Goal: Task Accomplishment & Management: Complete application form

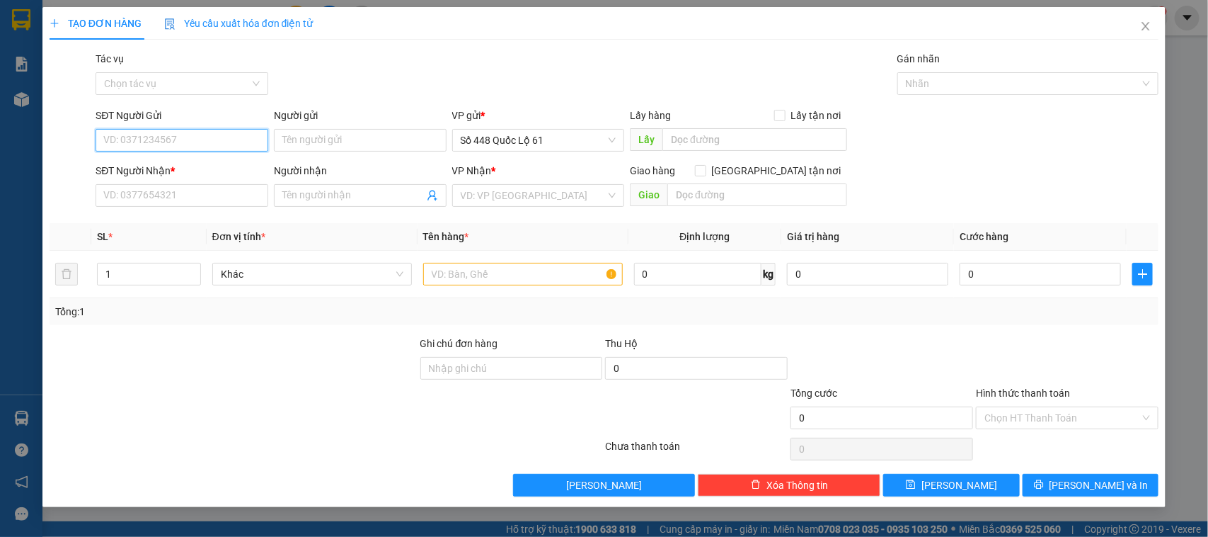
click at [167, 142] on input "SĐT Người Gửi" at bounding box center [182, 140] width 173 height 23
type input "0963909433"
click at [167, 205] on input "SĐT Người Nhận *" at bounding box center [182, 195] width 173 height 23
type input "0000000000"
click at [556, 196] on input "search" at bounding box center [534, 195] width 146 height 21
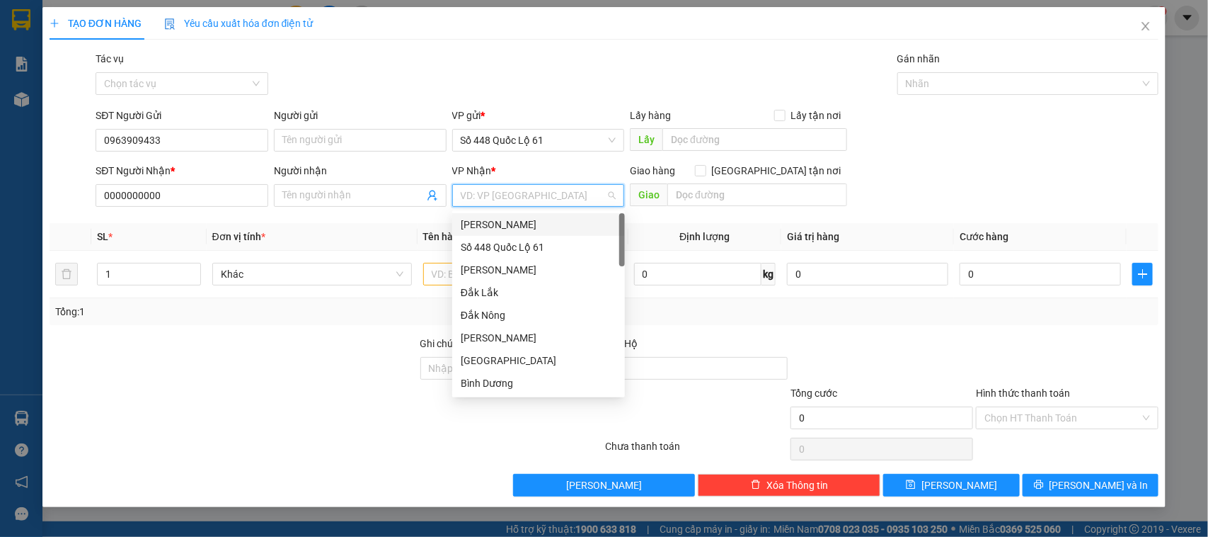
type input "D"
type input "ĐA"
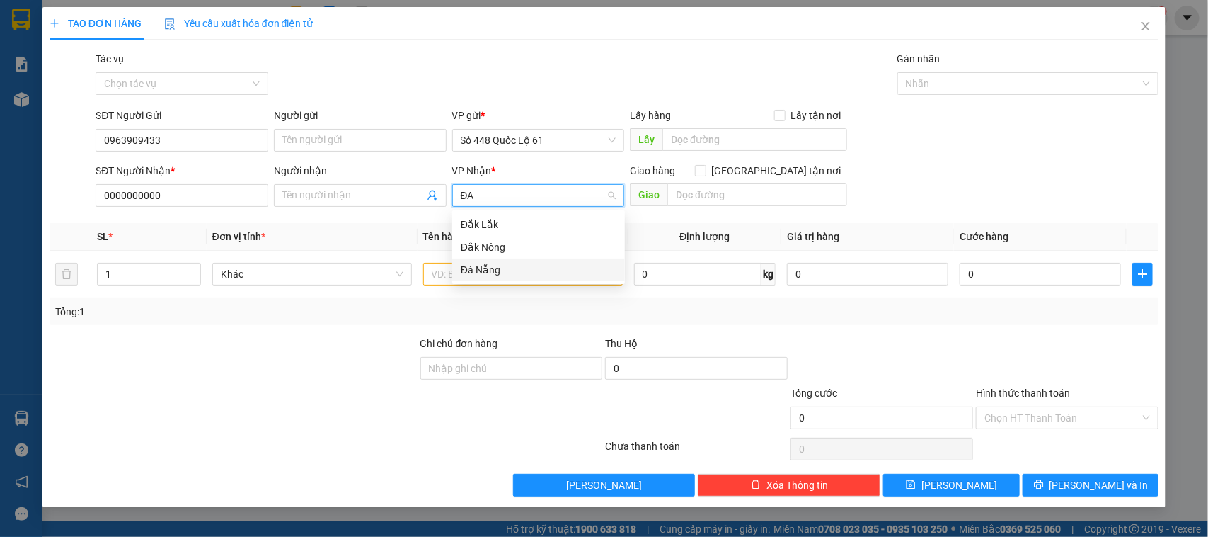
click at [487, 264] on div "Đà Nẵng" at bounding box center [539, 270] width 156 height 16
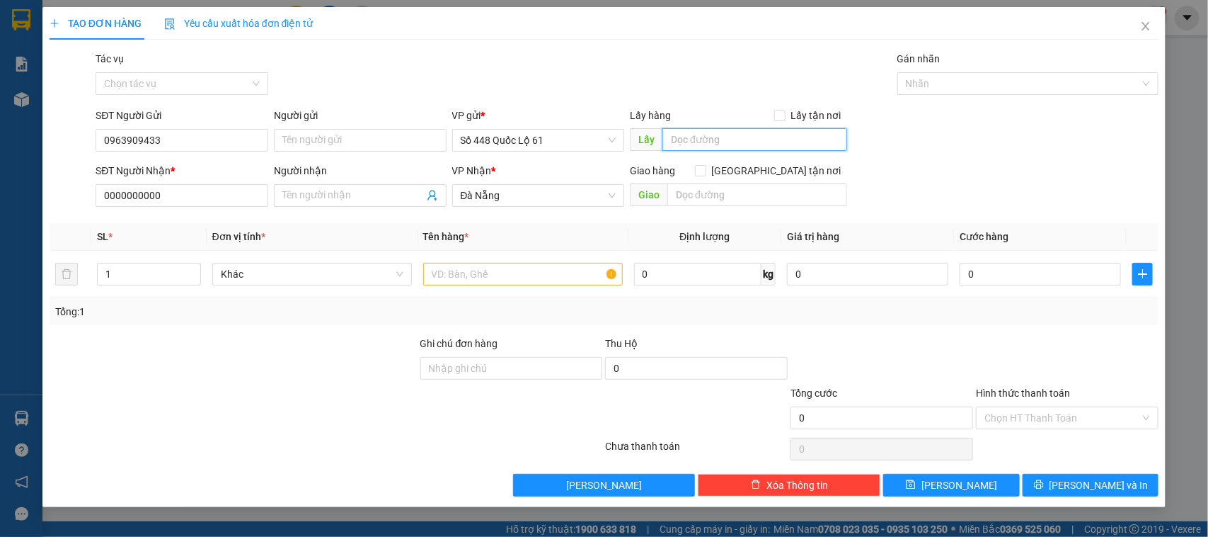
click at [738, 142] on input "text" at bounding box center [754, 139] width 185 height 23
type input "KÊNH 9"
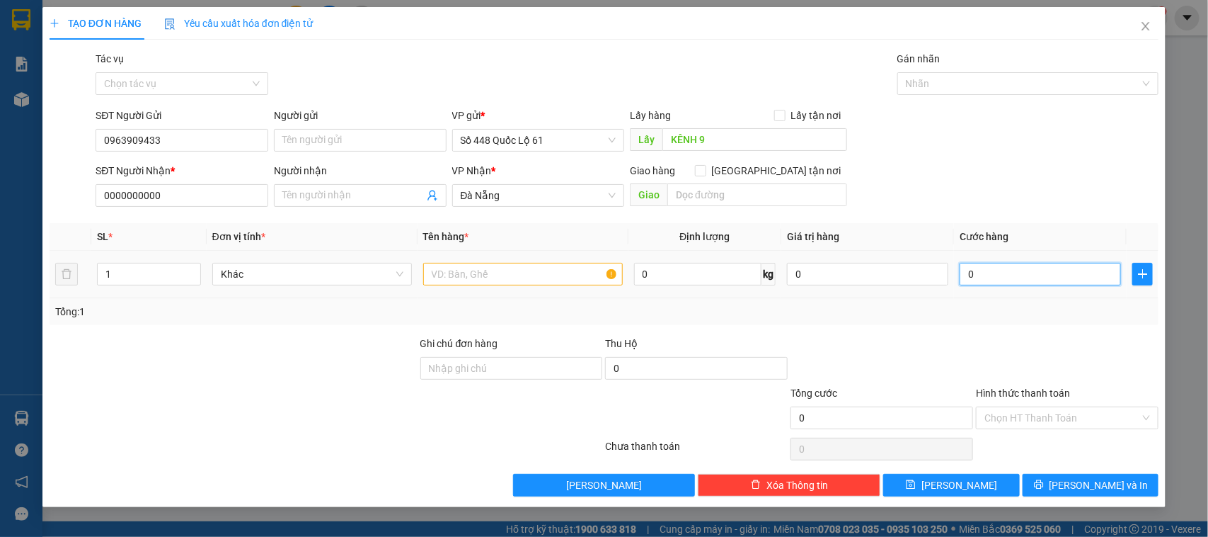
click at [993, 275] on input "0" at bounding box center [1040, 274] width 161 height 23
click at [487, 277] on input "text" at bounding box center [523, 274] width 200 height 23
type input "THÙNG HÀNG"
click at [1031, 276] on input "0" at bounding box center [1040, 274] width 161 height 23
type input "1"
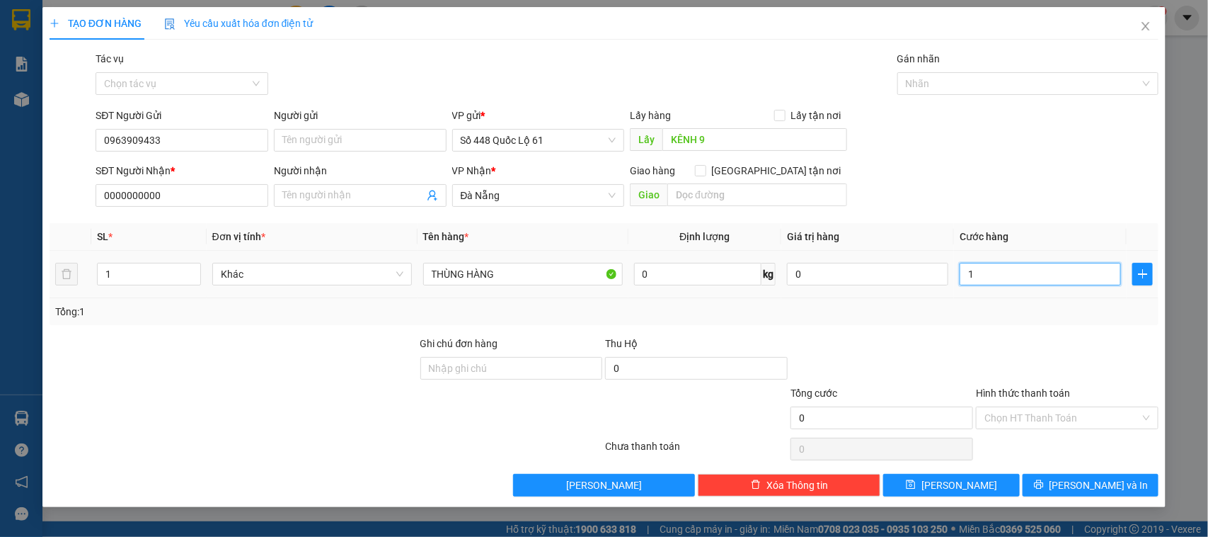
type input "1"
type input "1.000"
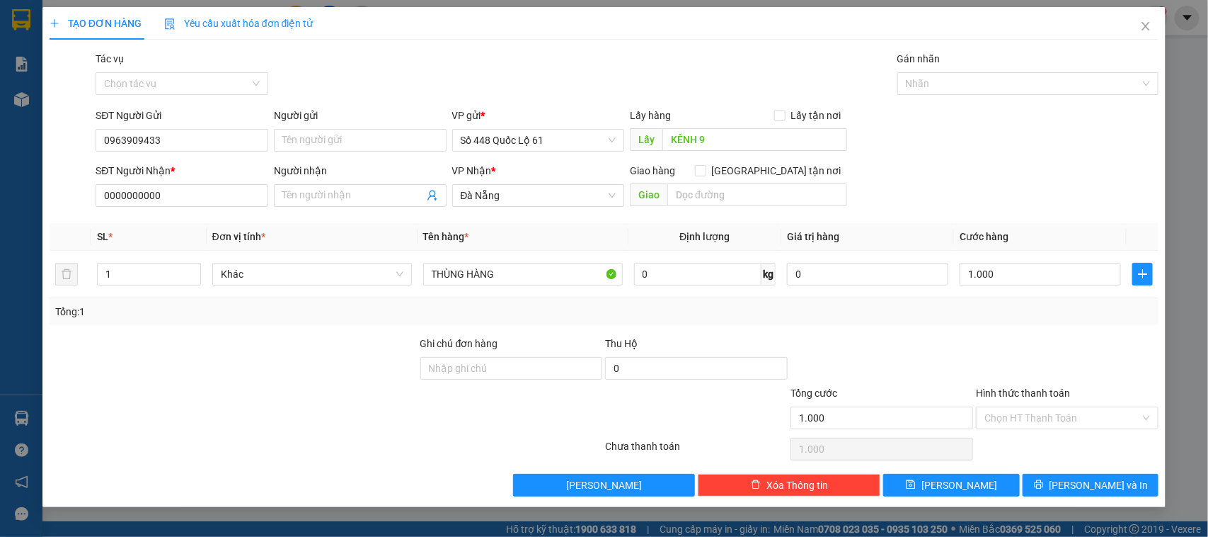
click at [965, 358] on div at bounding box center [881, 360] width 185 height 50
click at [958, 485] on span "[PERSON_NAME]" at bounding box center [960, 485] width 76 height 16
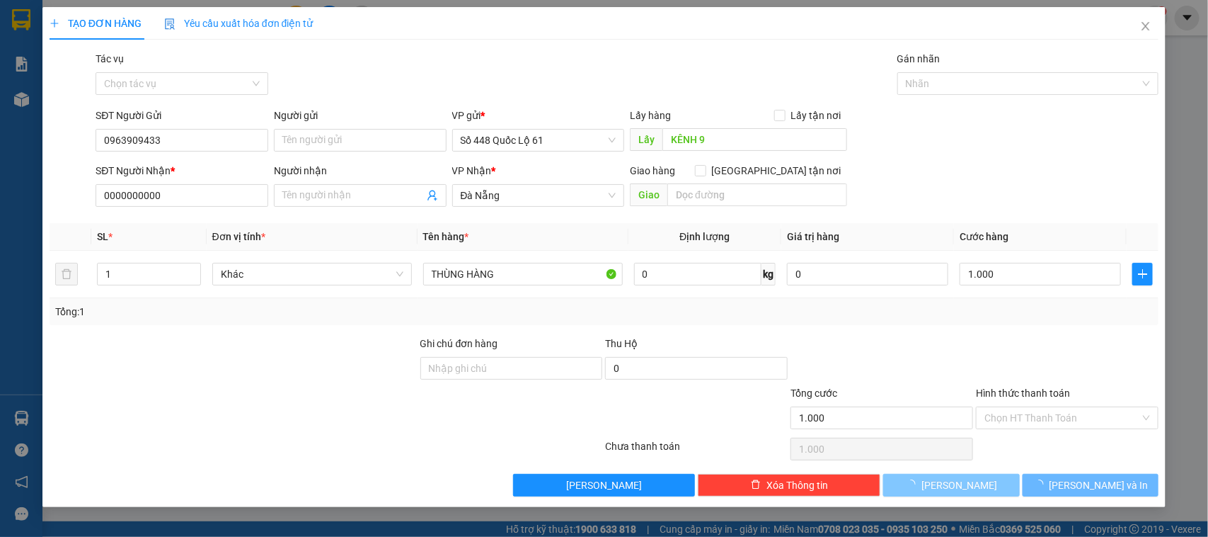
type input "0"
